Goal: Task Accomplishment & Management: Manage account settings

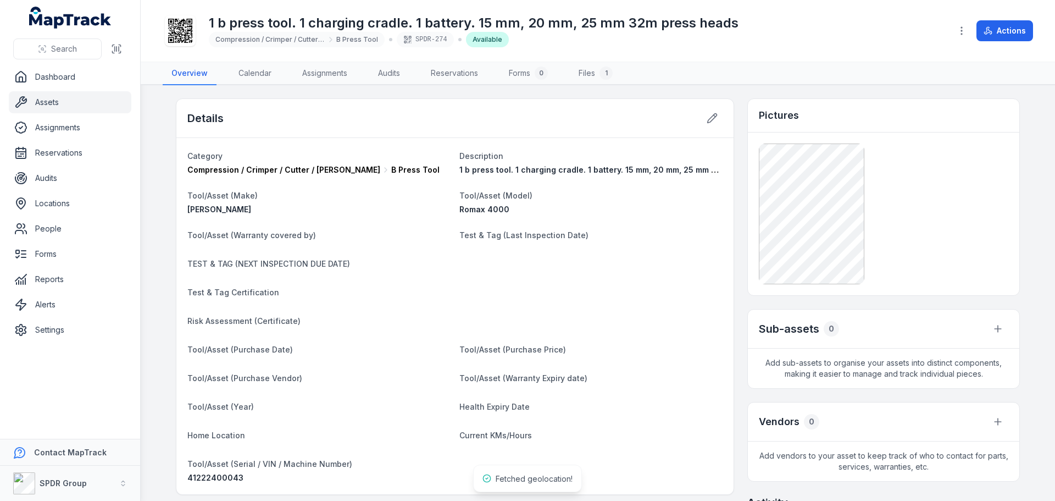
click at [33, 106] on link "Assets" at bounding box center [70, 102] width 123 height 22
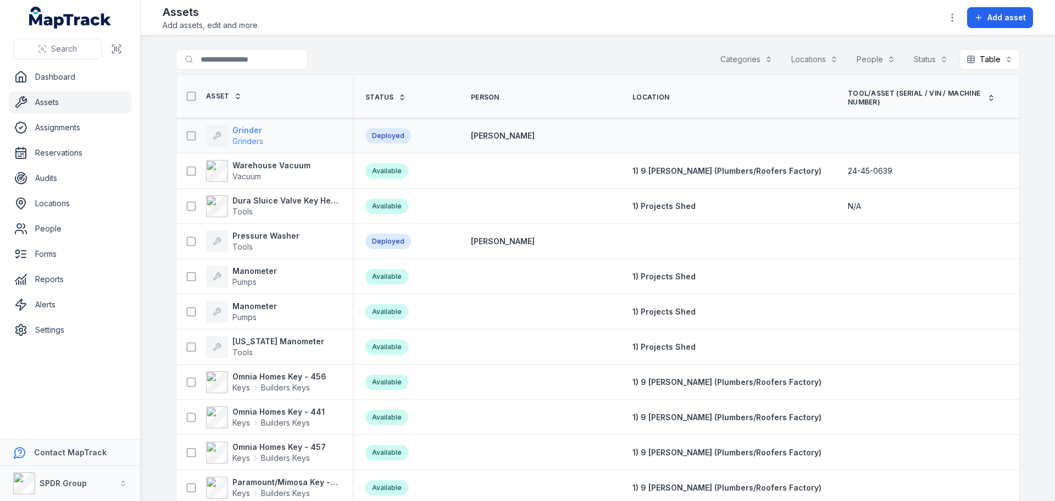
click at [241, 129] on strong "Grinder" at bounding box center [248, 130] width 31 height 11
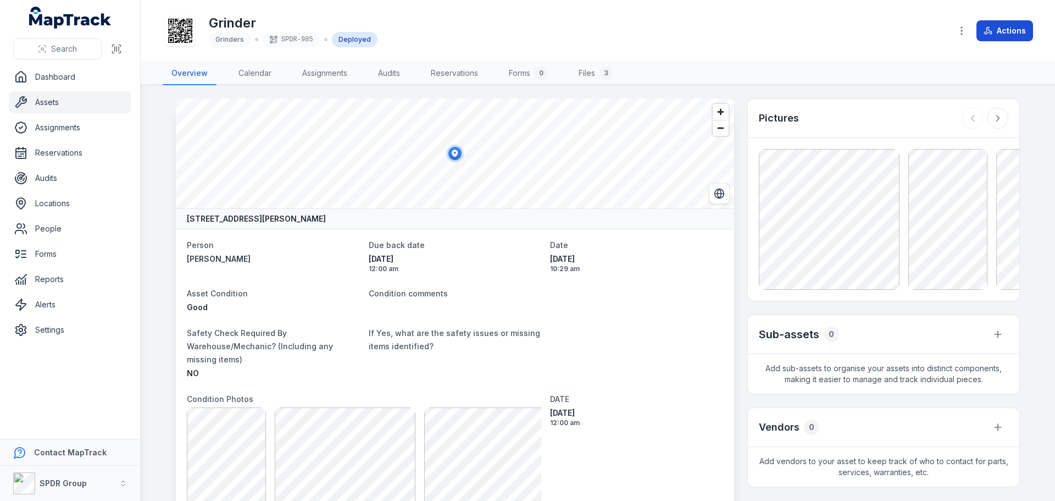
click at [1012, 29] on button "Actions" at bounding box center [1005, 30] width 57 height 21
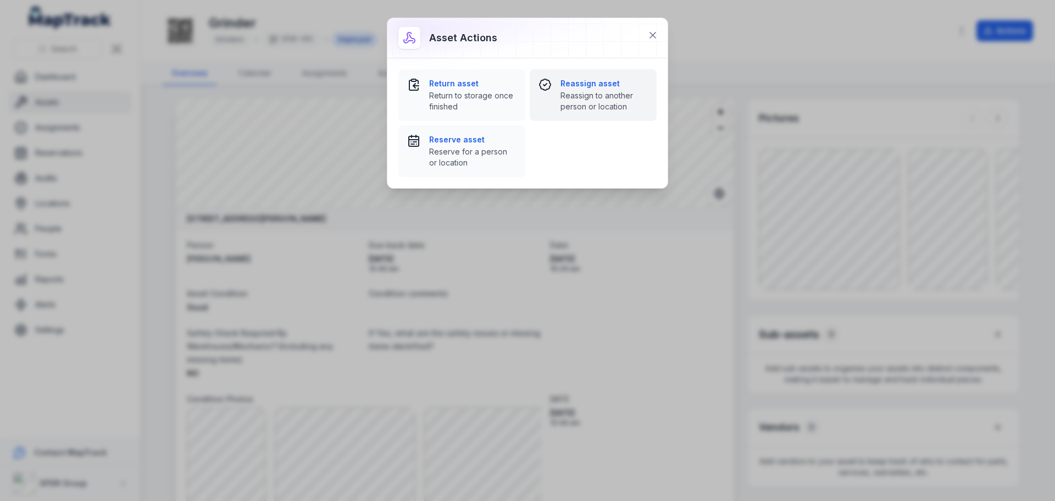
click at [579, 87] on strong "Reassign asset" at bounding box center [604, 83] width 87 height 11
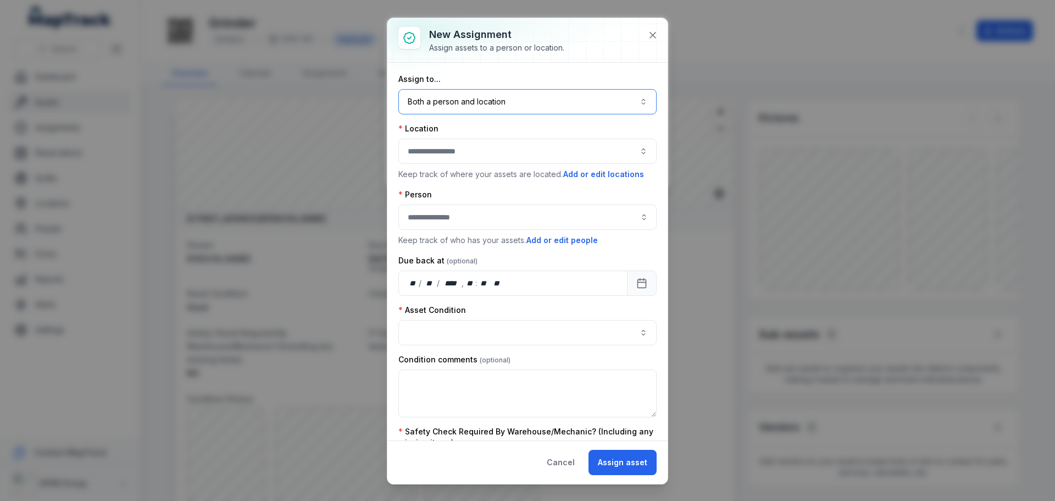
click at [449, 99] on button "Both a person and location ****" at bounding box center [528, 101] width 258 height 25
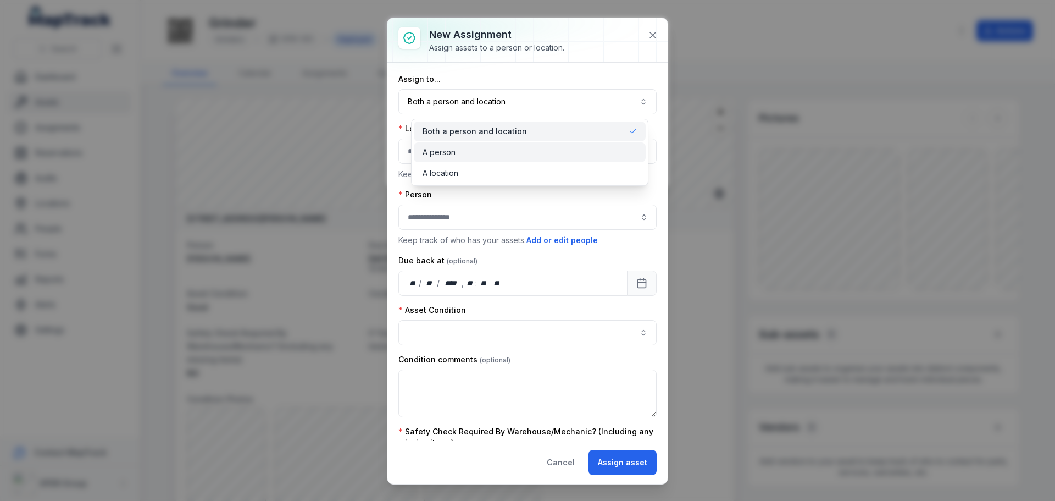
click at [445, 148] on span "A person" at bounding box center [439, 152] width 33 height 11
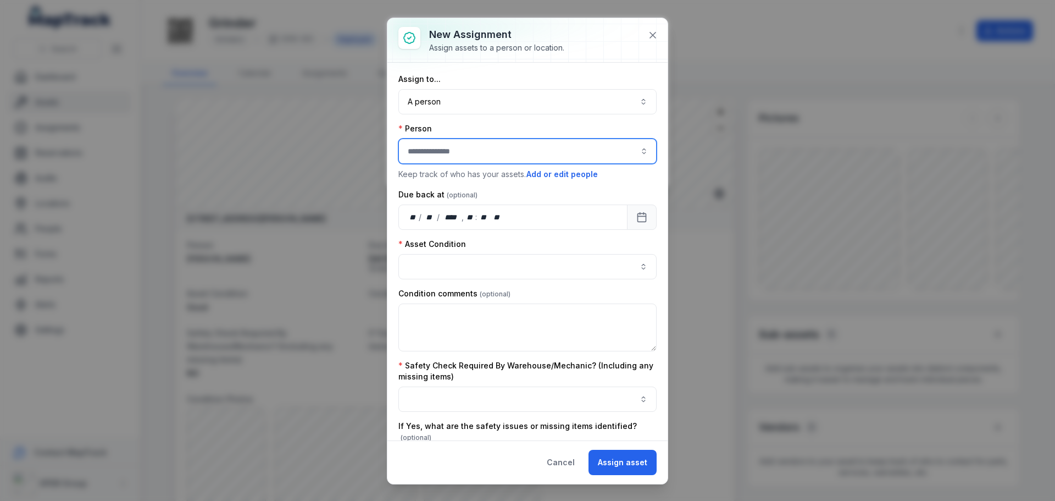
click at [440, 148] on input "assignment-add:person-label" at bounding box center [528, 151] width 258 height 25
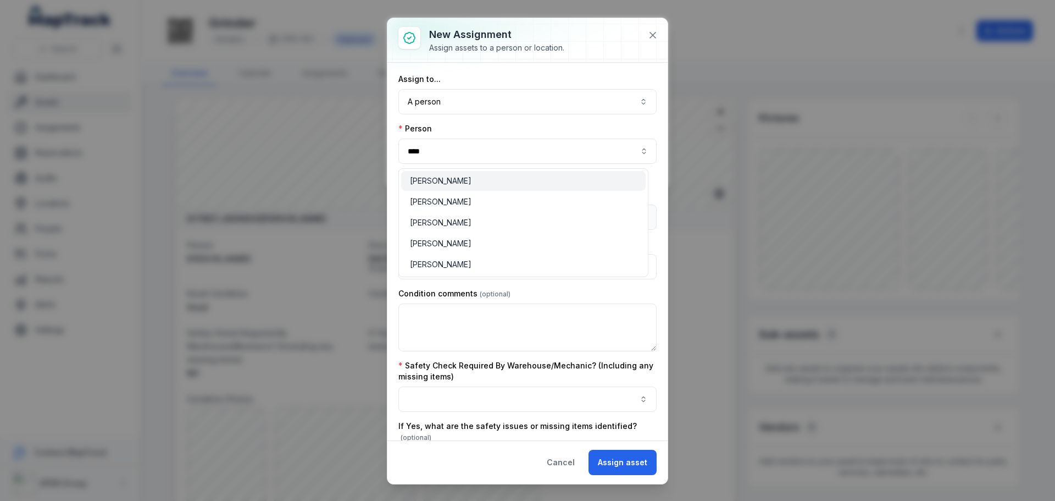
click at [445, 170] on div "[PERSON_NAME] [PERSON_NAME] [PERSON_NAME] [PERSON_NAME] [PERSON_NAME]" at bounding box center [524, 222] width 250 height 109
type input "**********"
click at [446, 177] on span "[PERSON_NAME]" at bounding box center [441, 180] width 62 height 11
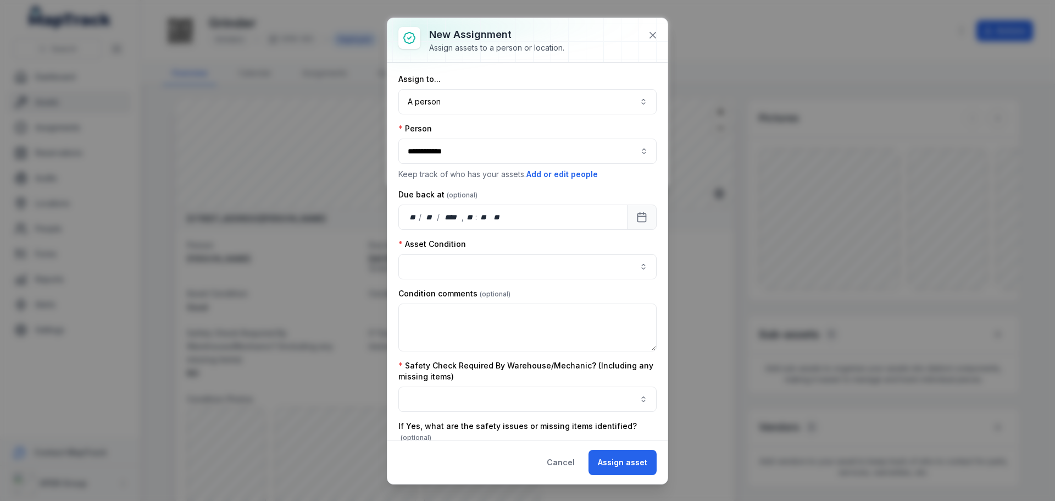
click at [537, 190] on div "Due back at" at bounding box center [528, 194] width 258 height 11
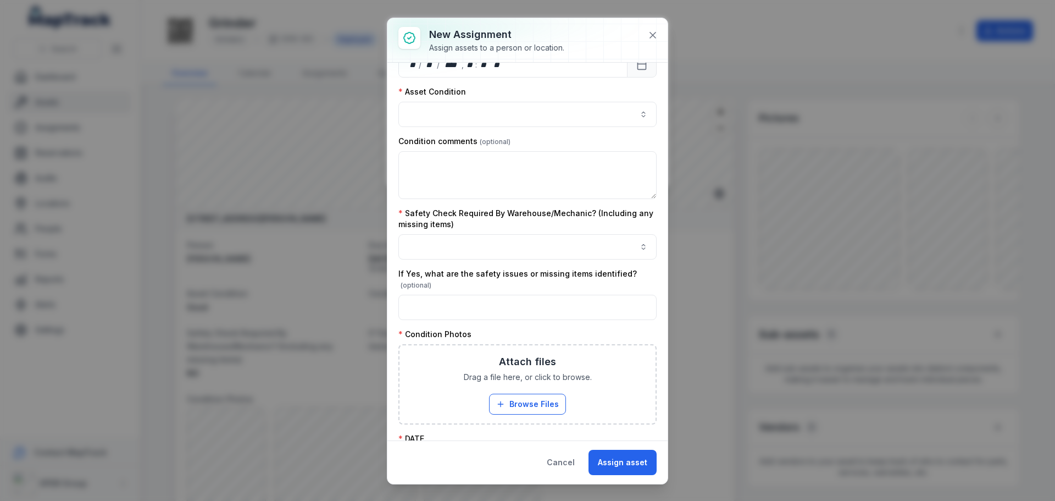
scroll to position [165, 0]
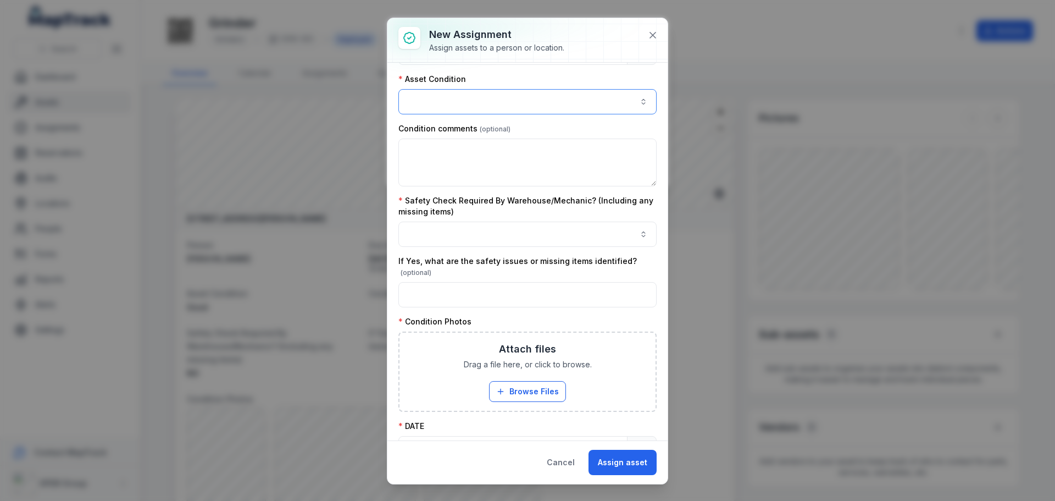
click at [455, 109] on button "button" at bounding box center [528, 101] width 258 height 25
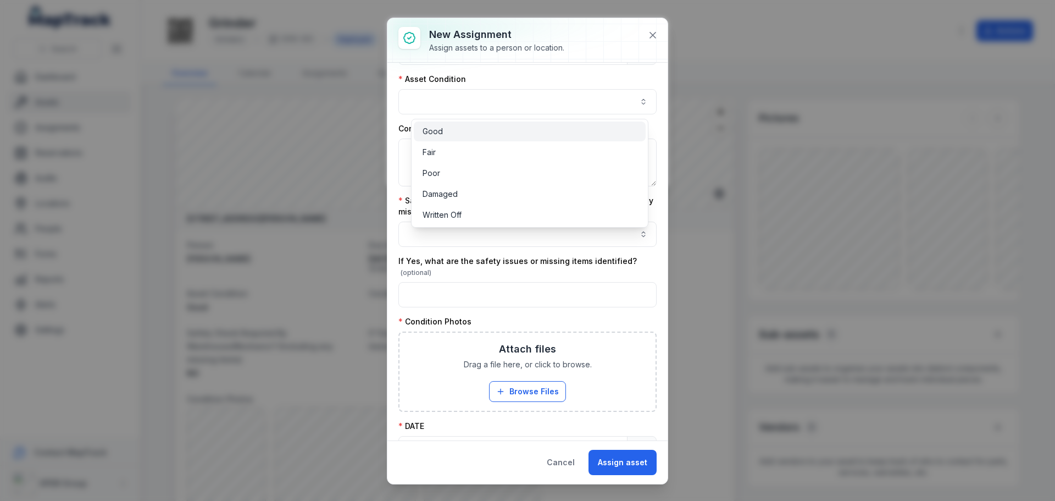
click at [450, 132] on div "Good" at bounding box center [530, 131] width 214 height 11
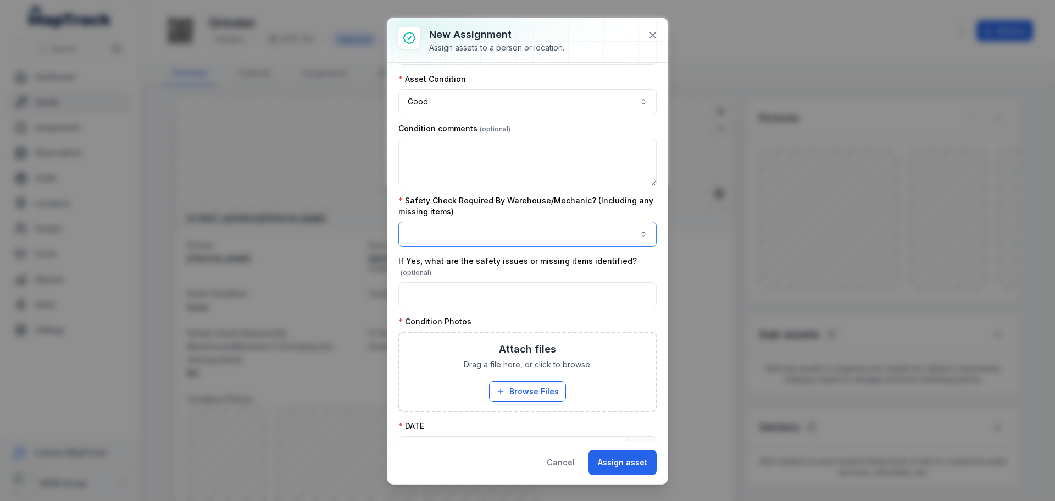
click at [441, 234] on button "button" at bounding box center [528, 234] width 258 height 25
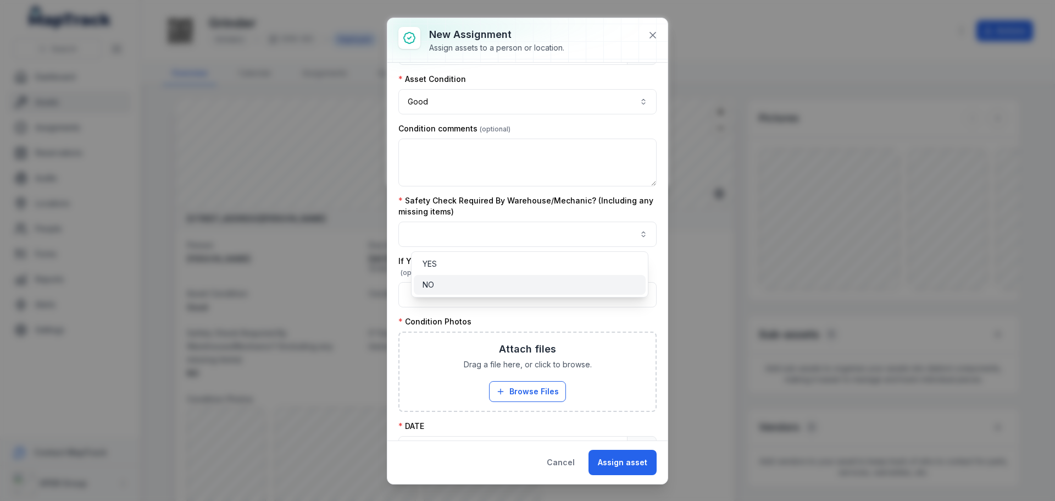
click at [437, 281] on div "NO" at bounding box center [530, 284] width 214 height 11
click at [498, 215] on div "Safety Check Required By Warehouse/Mechanic? (Including any missing items) NO **" at bounding box center [528, 221] width 258 height 52
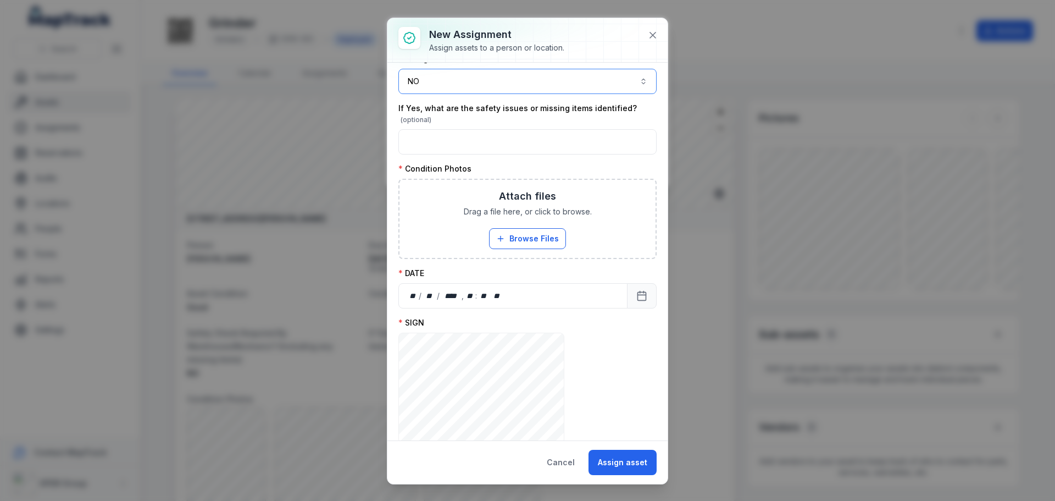
scroll to position [330, 0]
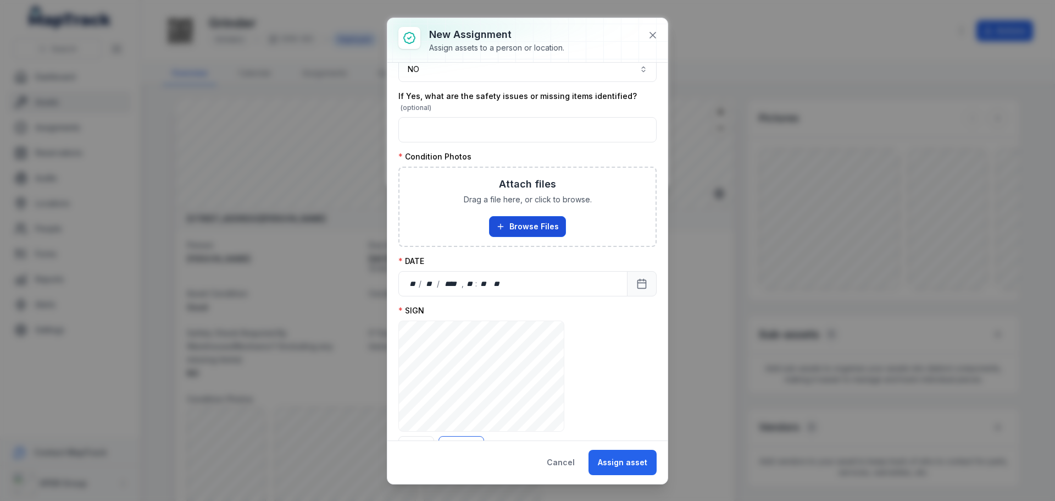
click at [518, 224] on button "Browse Files" at bounding box center [527, 226] width 77 height 21
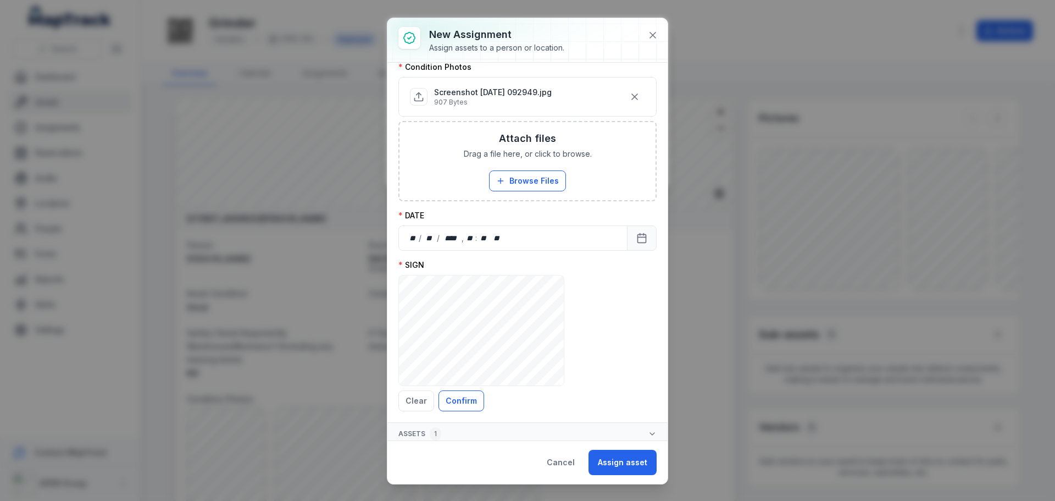
scroll to position [424, 0]
click at [637, 234] on icon "Calendar" at bounding box center [642, 233] width 11 height 11
click at [453, 389] on button "Confirm" at bounding box center [462, 396] width 46 height 21
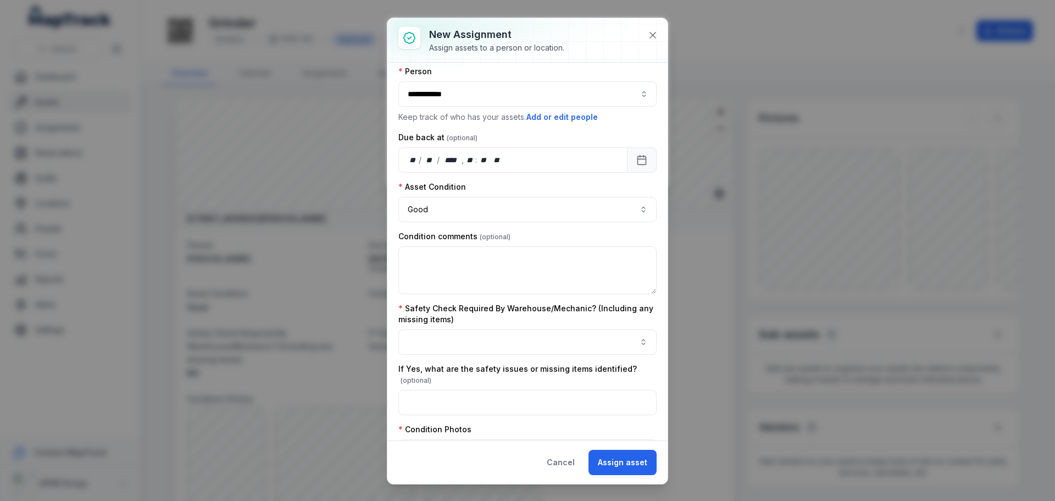
scroll to position [0, 0]
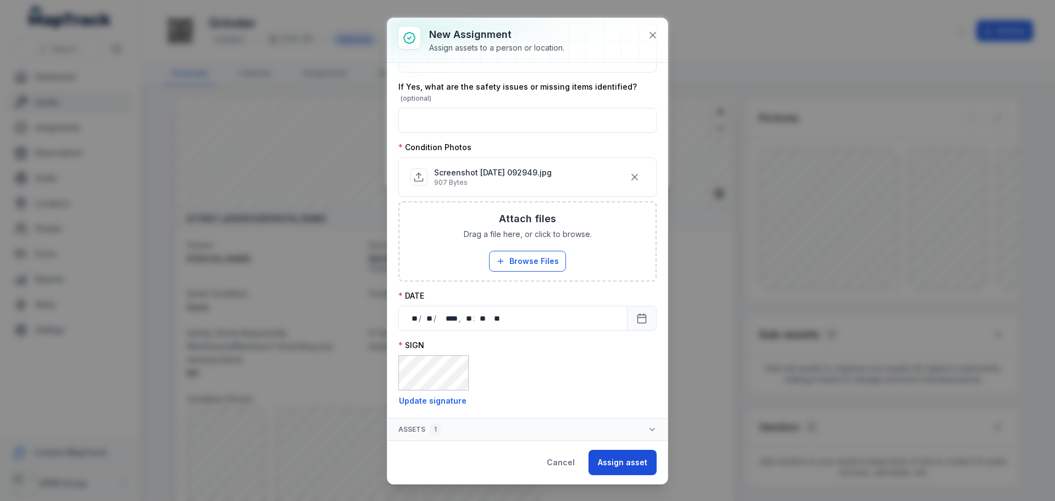
click at [623, 463] on button "Assign asset" at bounding box center [623, 462] width 68 height 25
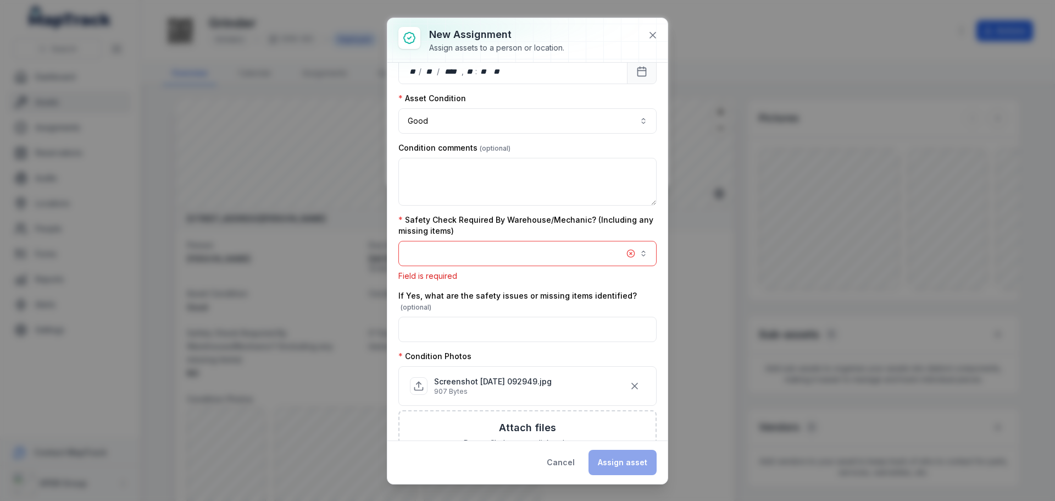
scroll to position [142, 0]
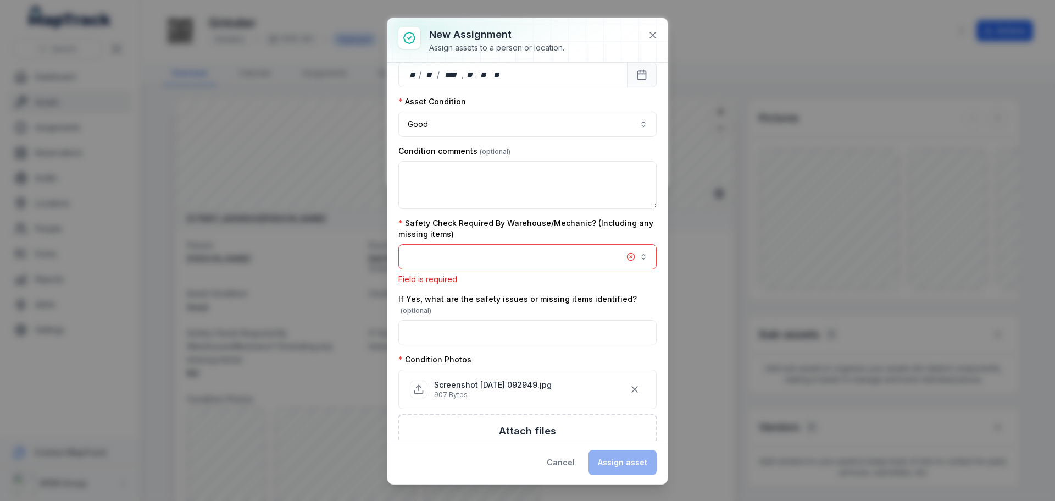
click at [475, 237] on label "Safety Check Required By Warehouse/Mechanic? (Including any missing items)" at bounding box center [528, 229] width 258 height 22
click at [466, 260] on button "button" at bounding box center [528, 256] width 258 height 25
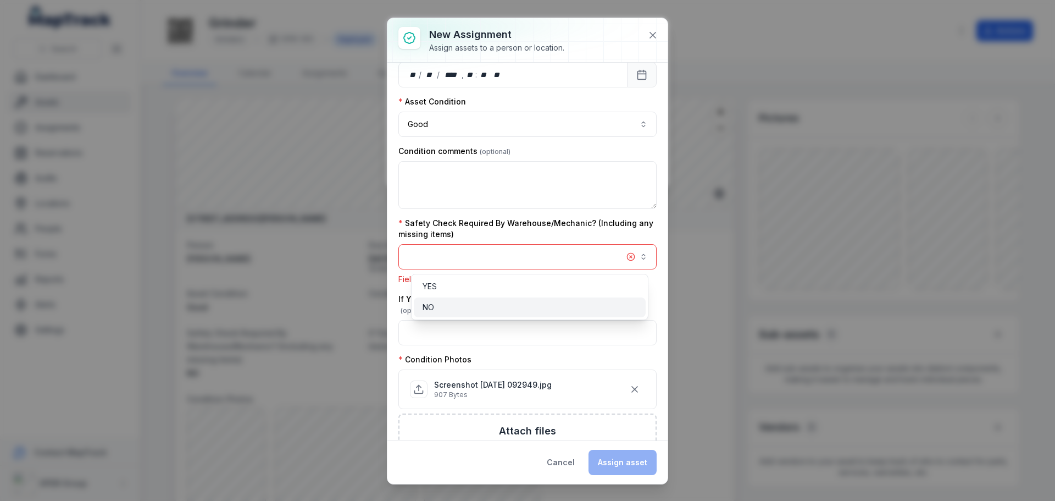
click at [451, 306] on div "NO" at bounding box center [530, 307] width 214 height 11
click at [542, 297] on div "YES NO" at bounding box center [529, 297] width 237 height 46
click at [511, 302] on div "NO" at bounding box center [530, 307] width 214 height 11
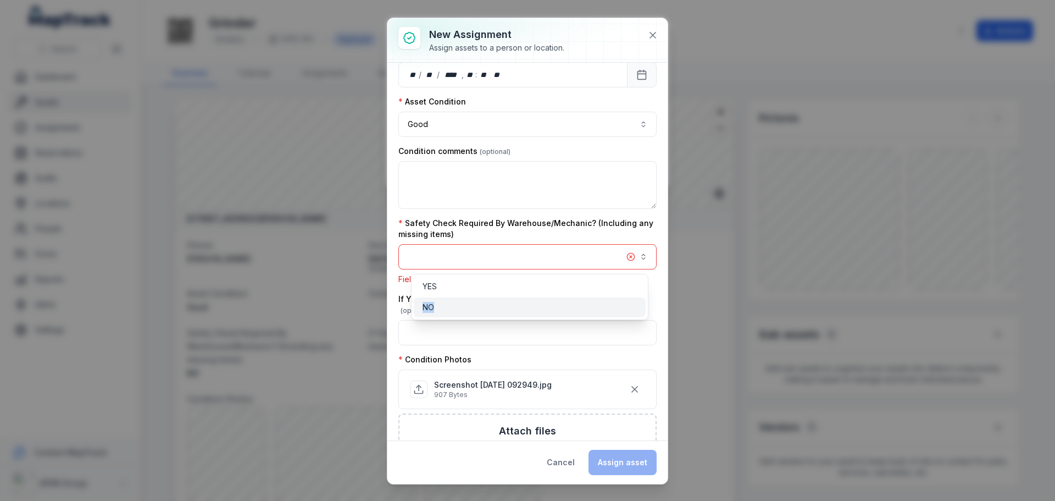
click at [511, 302] on div "NO" at bounding box center [530, 307] width 214 height 11
click at [483, 277] on div "YES" at bounding box center [530, 287] width 232 height 20
click at [457, 306] on div "NO" at bounding box center [530, 307] width 214 height 11
click at [599, 211] on div "**********" at bounding box center [528, 275] width 258 height 688
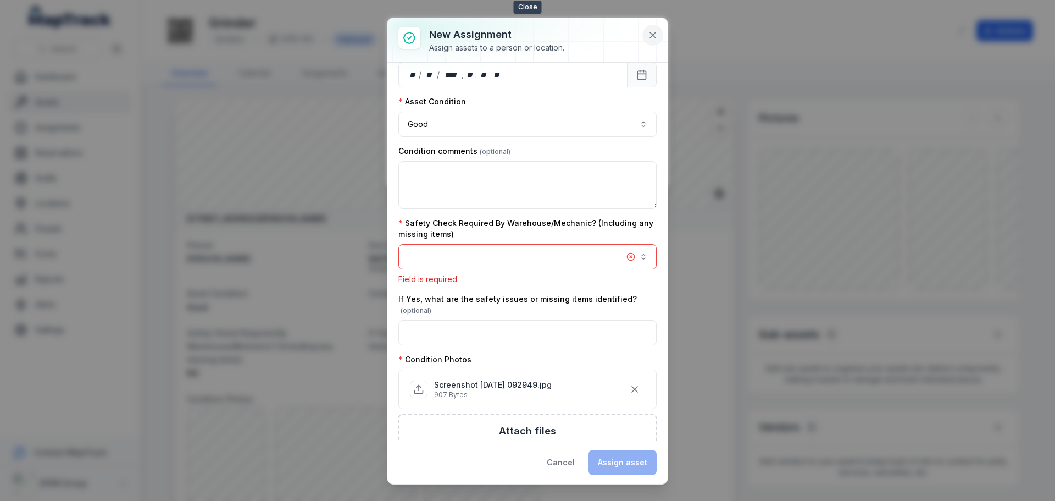
click at [655, 34] on icon at bounding box center [653, 35] width 11 height 11
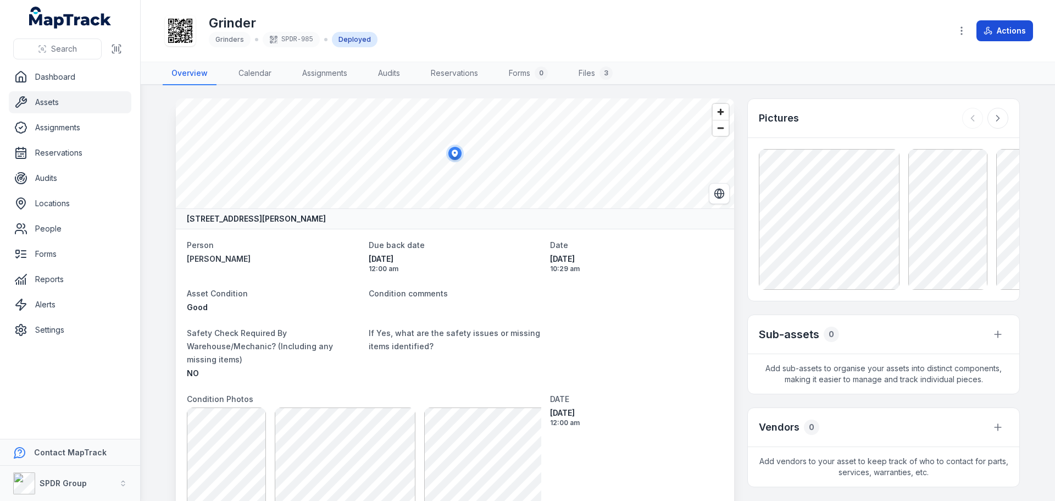
click at [1010, 33] on button "Actions" at bounding box center [1005, 30] width 57 height 21
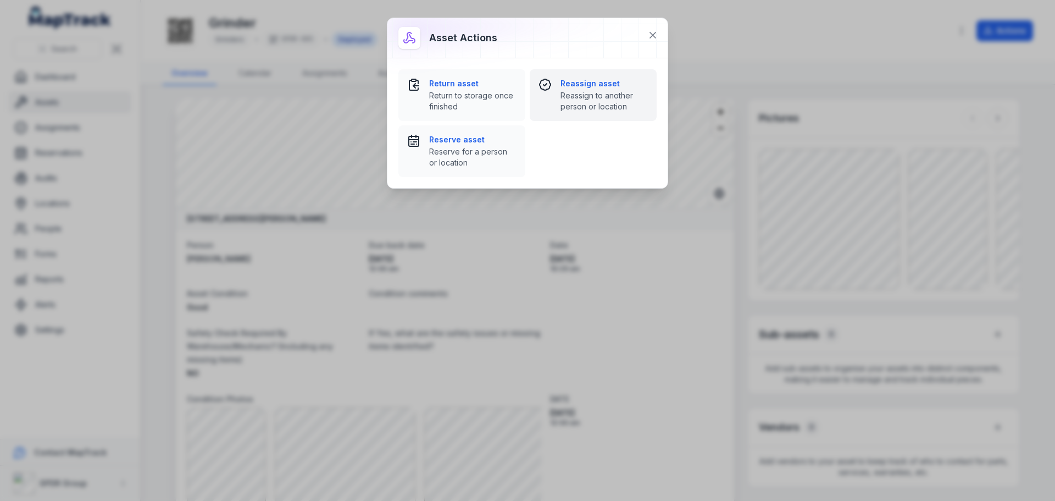
click at [566, 78] on strong "Reassign asset" at bounding box center [604, 83] width 87 height 11
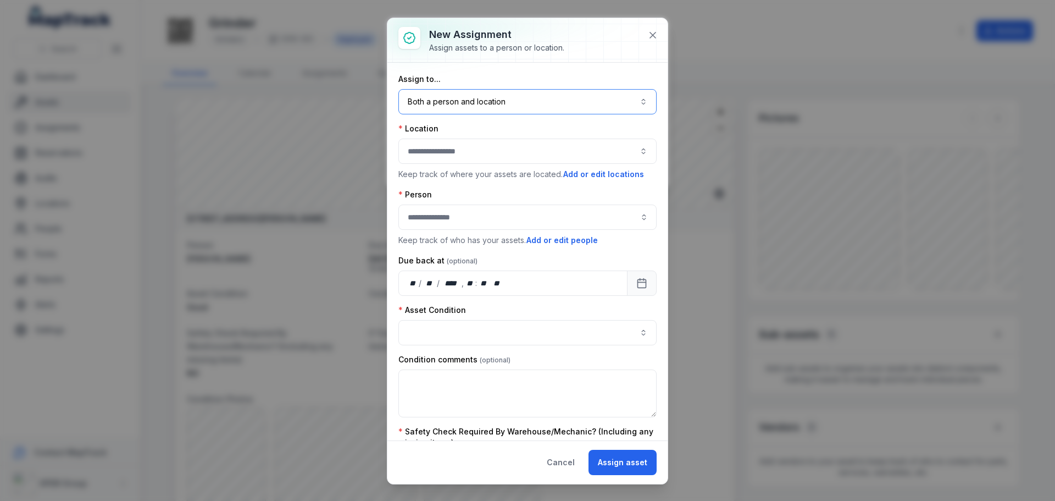
click at [510, 102] on button "Both a person and location ****" at bounding box center [528, 101] width 258 height 25
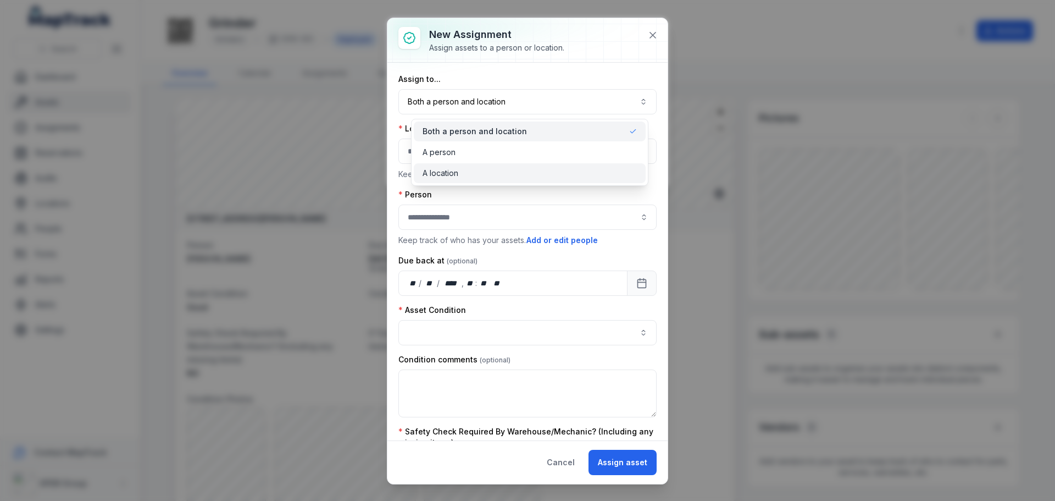
click at [455, 163] on div "A location" at bounding box center [530, 173] width 232 height 20
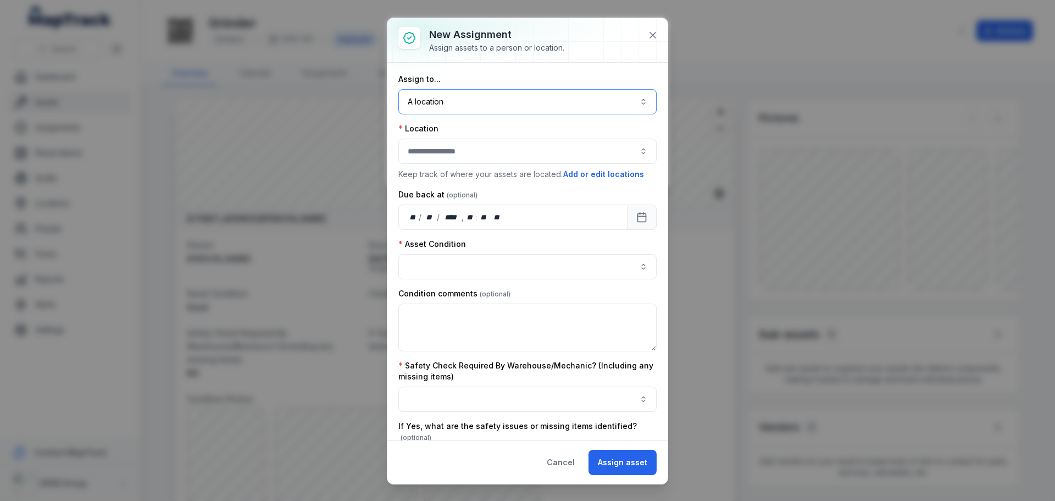
click at [476, 106] on button "A location ********" at bounding box center [528, 101] width 258 height 25
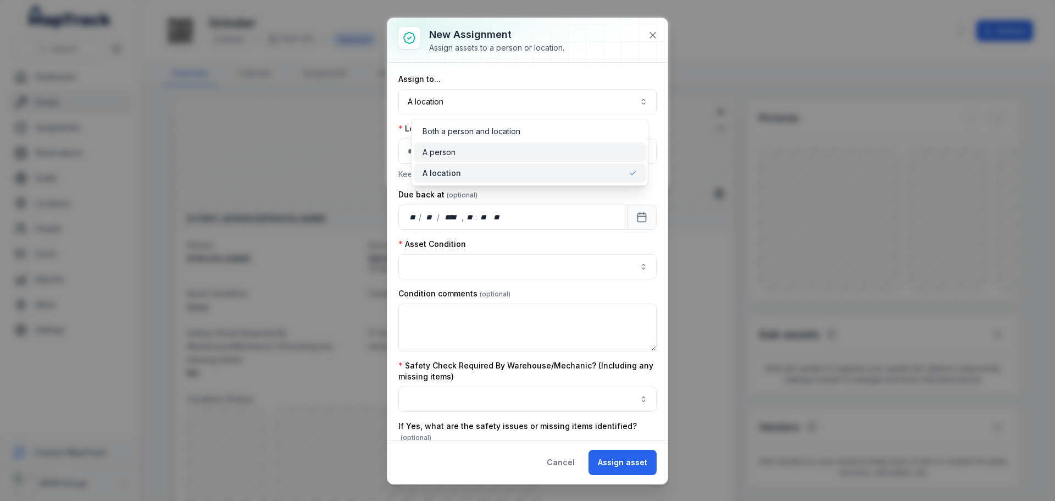
click at [455, 146] on div "A person" at bounding box center [530, 152] width 232 height 20
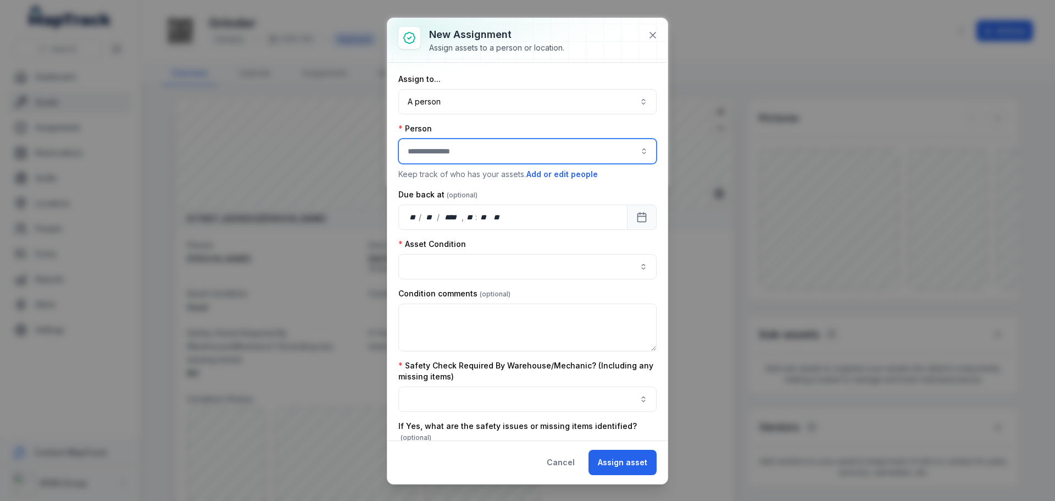
click at [455, 146] on input "assignment-add:person-label" at bounding box center [528, 151] width 258 height 25
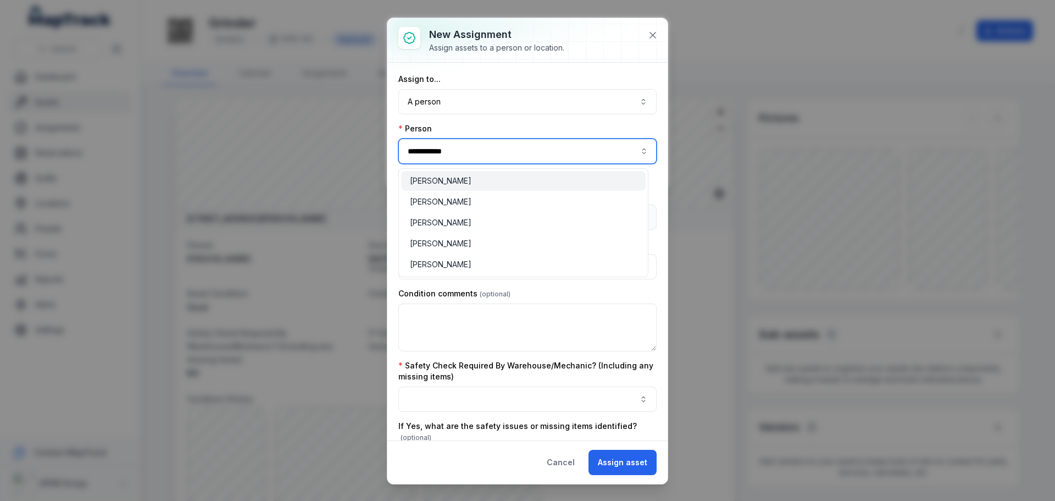
click at [460, 184] on div "[PERSON_NAME]" at bounding box center [523, 180] width 227 height 11
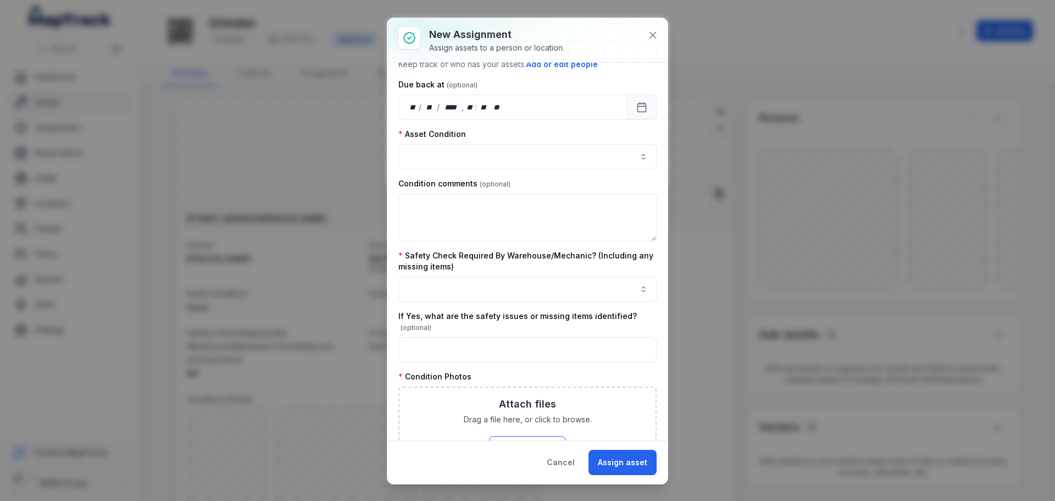
type input "**********"
click at [446, 152] on button "button" at bounding box center [528, 156] width 258 height 25
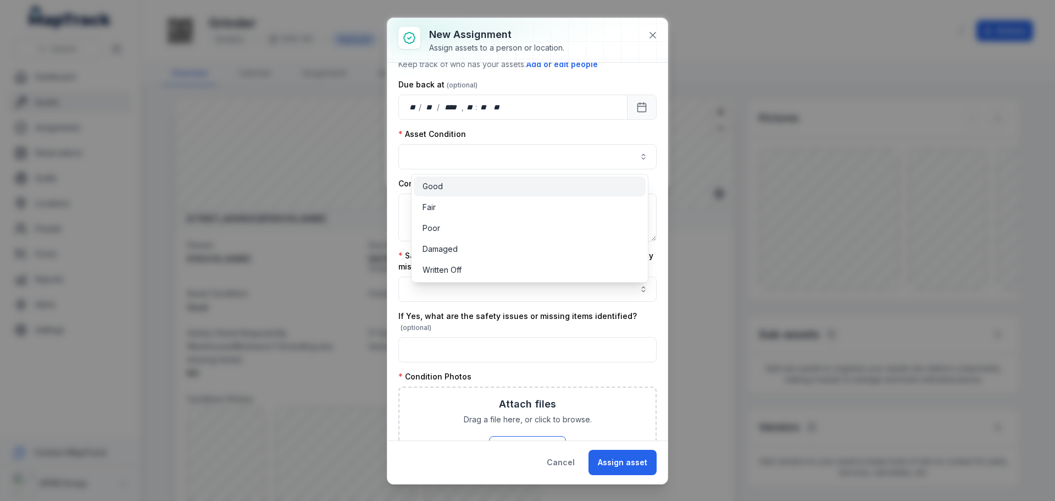
click at [438, 190] on span "Good" at bounding box center [433, 186] width 20 height 11
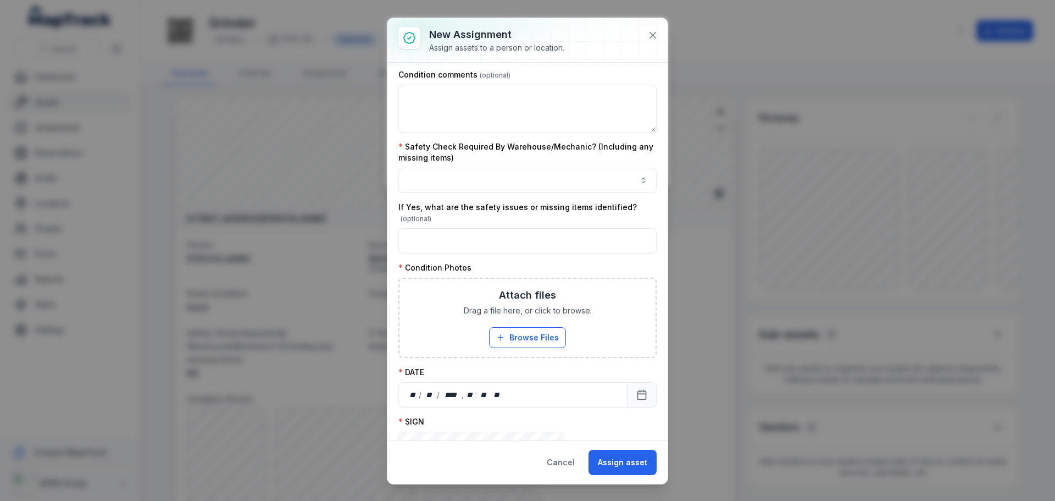
scroll to position [220, 0]
click at [471, 185] on button "button" at bounding box center [528, 179] width 258 height 25
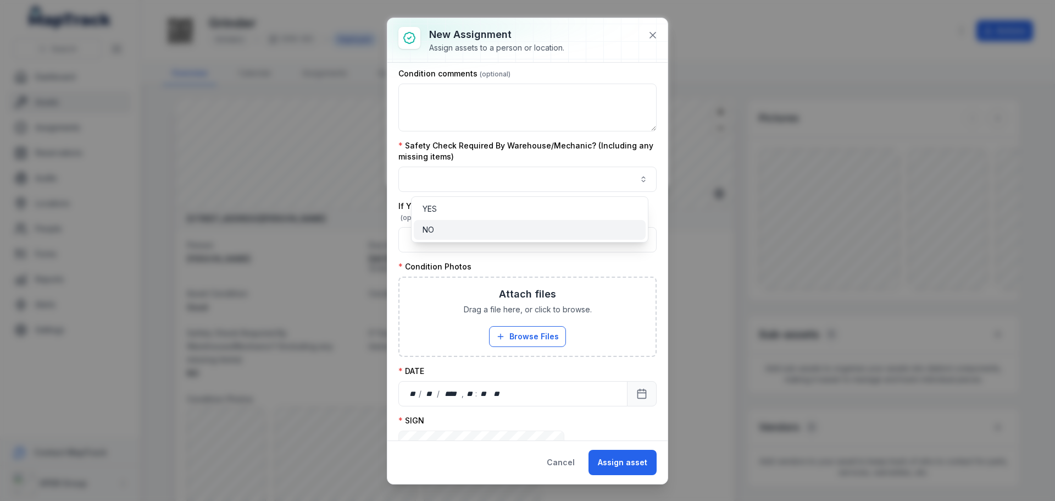
click at [454, 230] on div "NO" at bounding box center [530, 229] width 214 height 11
click at [500, 256] on div "**********" at bounding box center [528, 210] width 258 height 713
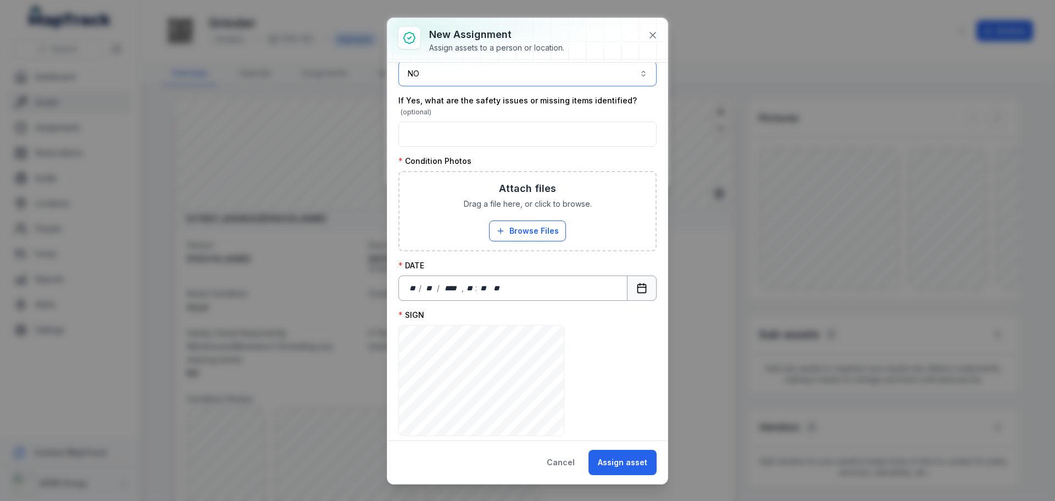
scroll to position [330, 0]
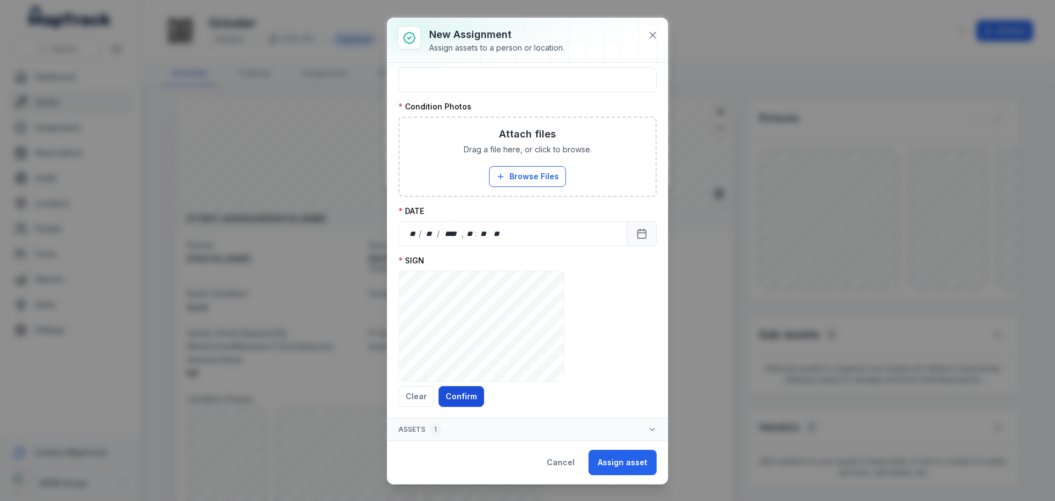
click at [471, 393] on button "Confirm" at bounding box center [462, 396] width 46 height 21
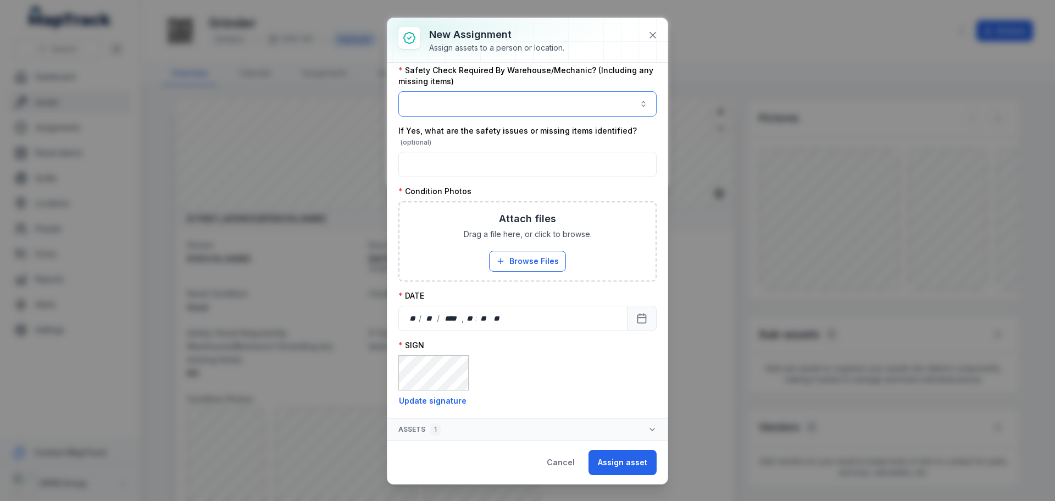
click at [489, 106] on button "button" at bounding box center [528, 103] width 258 height 25
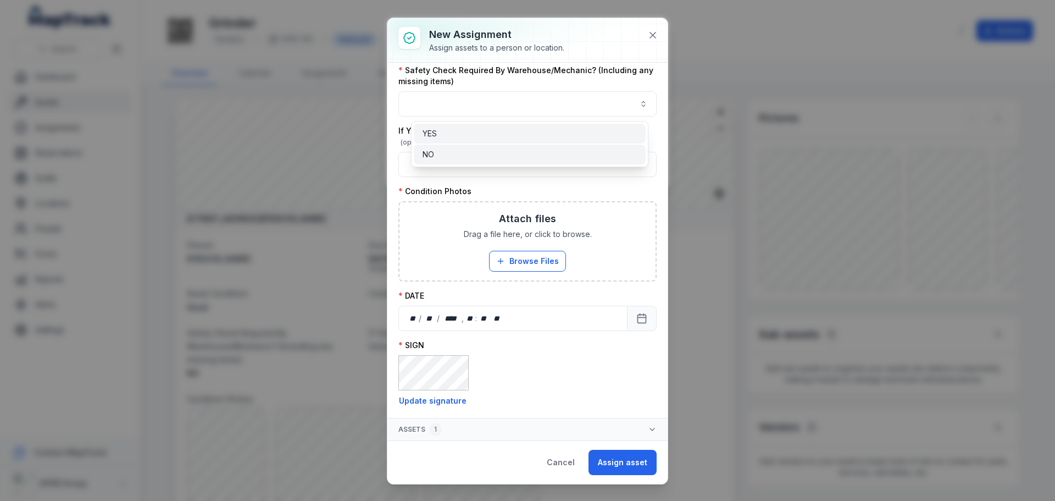
click at [463, 147] on div "NO" at bounding box center [530, 155] width 232 height 20
click at [494, 246] on div "**********" at bounding box center [528, 92] width 258 height 628
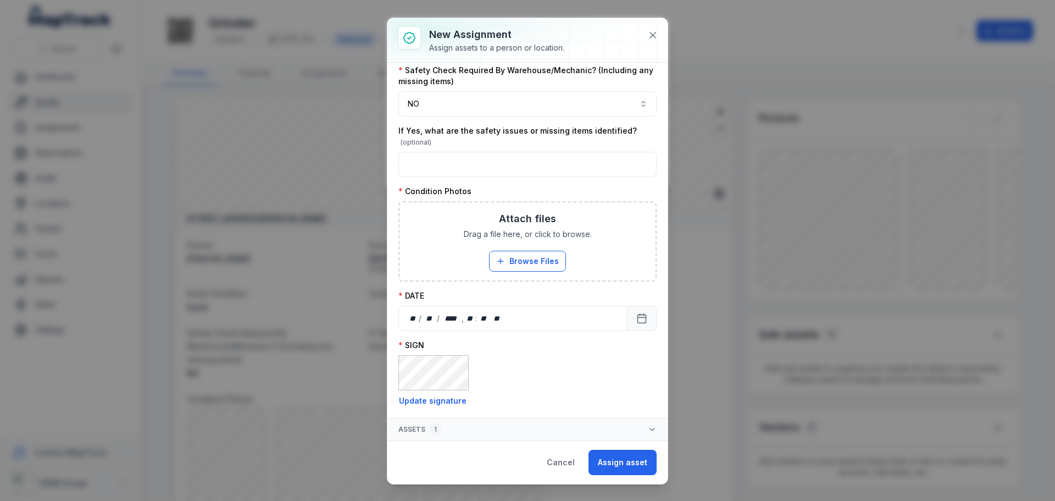
click at [505, 250] on div "Attach files Drag a file here, or click to browse. Browse Files Take Photos" at bounding box center [528, 241] width 256 height 78
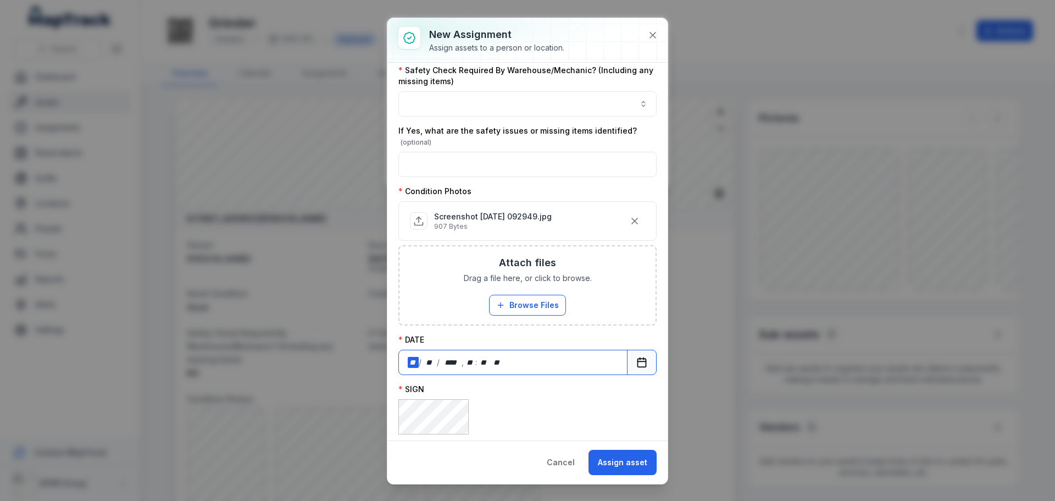
click at [533, 371] on div "** / ** / **** , ** : **   **" at bounding box center [513, 362] width 229 height 25
click at [627, 361] on button "Calendar" at bounding box center [642, 362] width 30 height 25
click at [498, 424] on div "SIGN **** Update signature" at bounding box center [528, 417] width 258 height 67
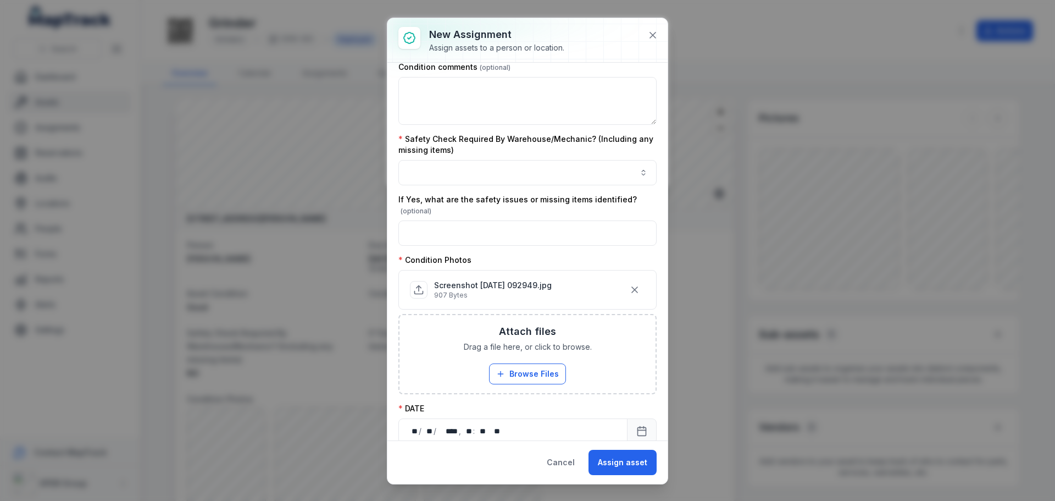
scroll to position [229, 0]
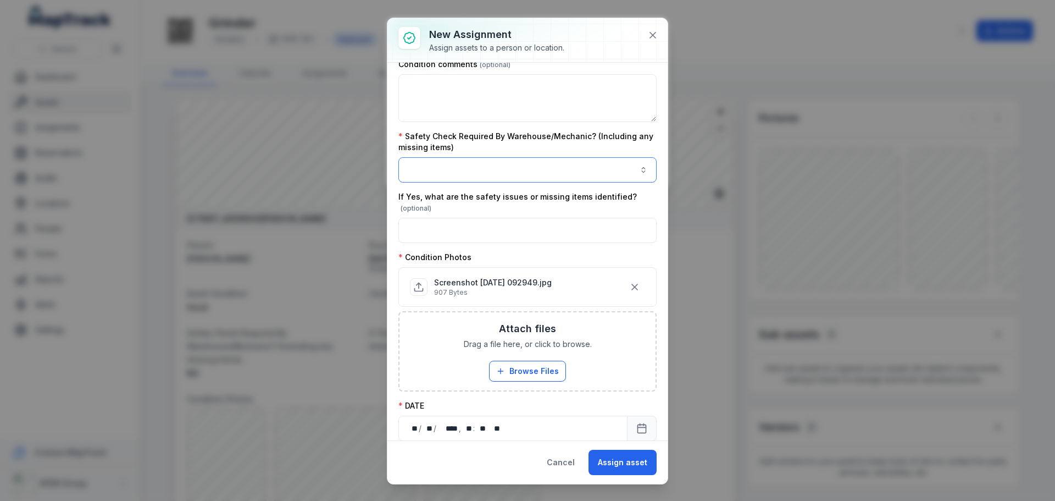
click at [635, 175] on button "button" at bounding box center [528, 169] width 258 height 25
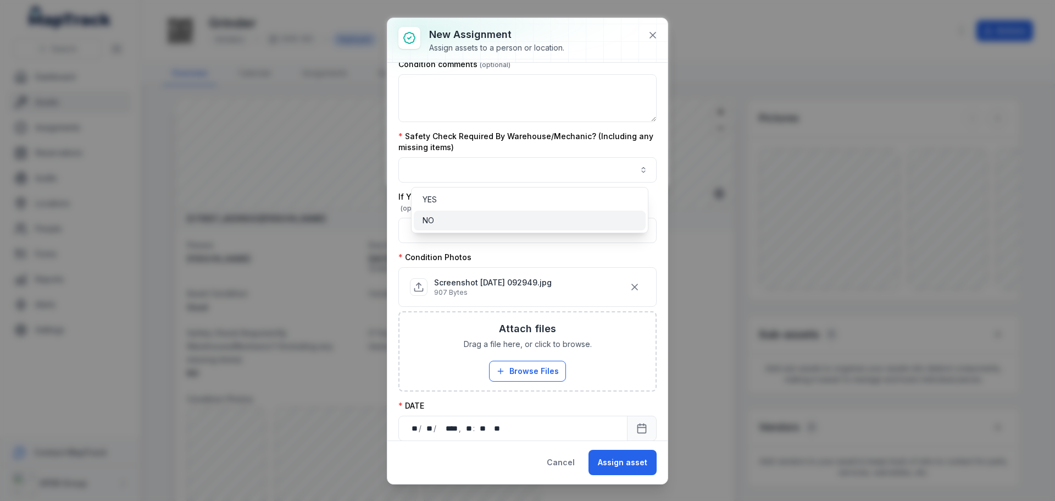
click at [603, 222] on div "NO" at bounding box center [530, 220] width 214 height 11
click at [644, 466] on div "**********" at bounding box center [528, 251] width 280 height 466
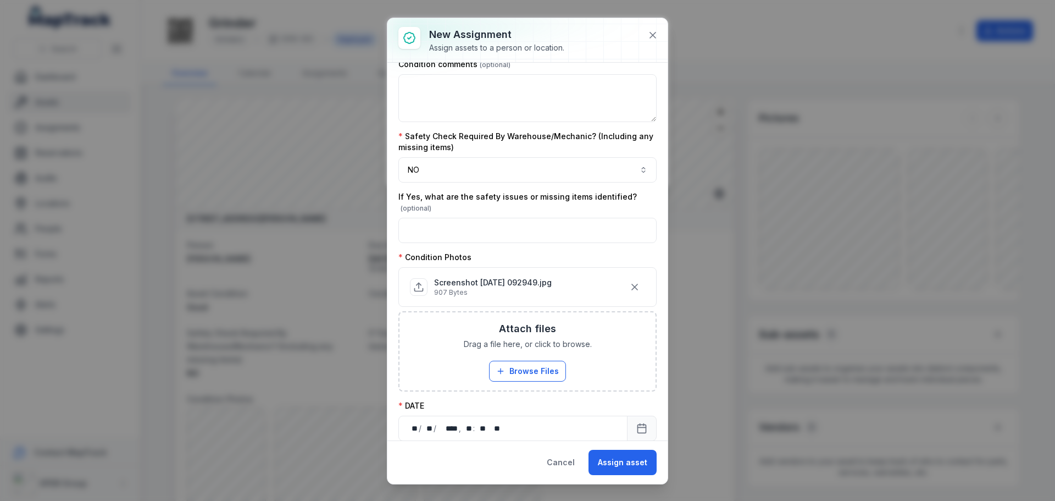
click at [644, 466] on button "Assign asset" at bounding box center [623, 462] width 68 height 25
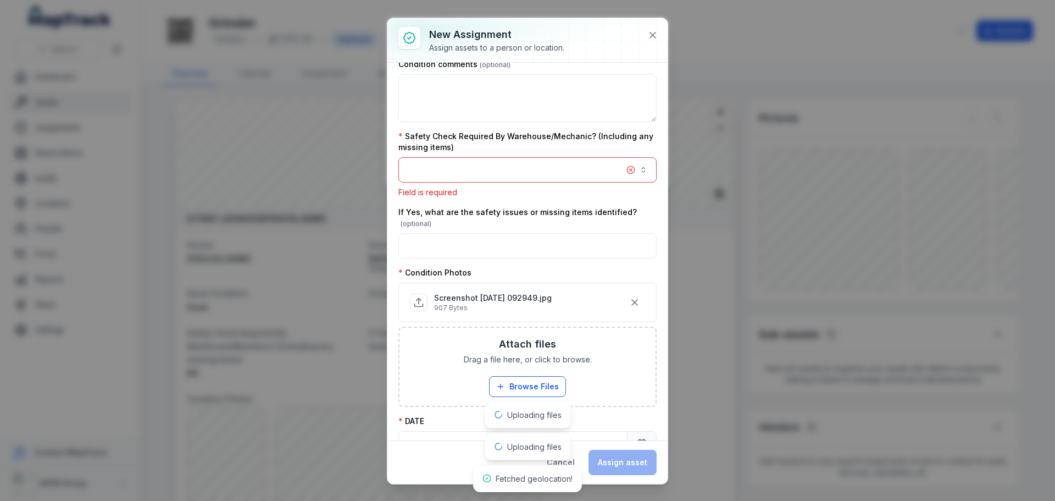
scroll to position [142, 0]
